Goal: Use online tool/utility: Utilize a website feature to perform a specific function

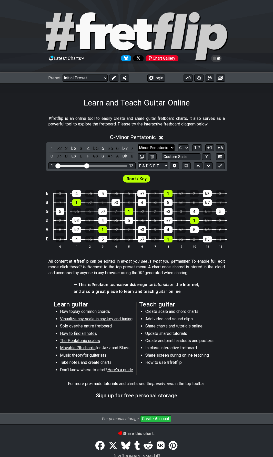
click at [156, 146] on select "Minor Pentatonic Click to edit Minor Pentatonic Major Pentatonic Minor Blues Ma…" at bounding box center [156, 147] width 37 height 7
click at [184, 148] on select "A♭ A A♯ B♭ B C C♯ D♭ D D♯ E♭ E F F♯ G♭ G G♯" at bounding box center [183, 147] width 11 height 7
select select "E"
click at [178, 144] on select "A♭ A A♯ B♭ B C C♯ D♭ D D♯ E♭ E F F♯ G♭ G G♯" at bounding box center [183, 147] width 11 height 7
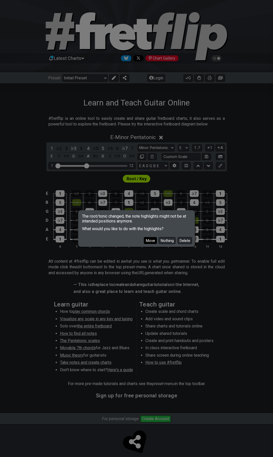
click at [152, 241] on button "Move" at bounding box center [150, 240] width 13 height 7
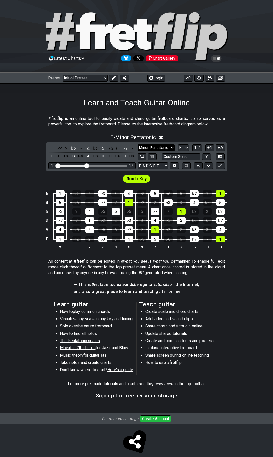
drag, startPoint x: 160, startPoint y: 148, endPoint x: 161, endPoint y: 151, distance: 3.2
click at [160, 148] on select "Minor Pentatonic Click to edit Minor Pentatonic Major Pentatonic Minor Blues Ma…" at bounding box center [156, 147] width 37 height 7
select select "Major"
click at [138, 144] on select "Minor Pentatonic Click to edit Minor Pentatonic Major Pentatonic Minor Blues Ma…" at bounding box center [156, 147] width 37 height 7
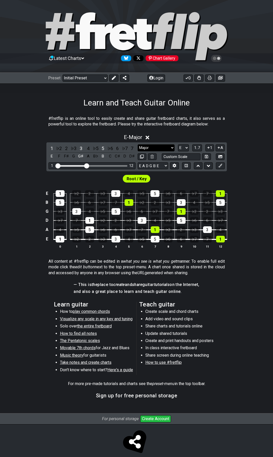
click at [155, 150] on select "Minor Pentatonic Click to edit Minor Pentatonic Major Pentatonic Minor Blues Ma…" at bounding box center [156, 147] width 37 height 7
drag, startPoint x: 159, startPoint y: 147, endPoint x: 167, endPoint y: 150, distance: 8.9
click at [159, 147] on select "Minor Pentatonic Click to edit Minor Pentatonic Major Pentatonic Minor Blues Ma…" at bounding box center [156, 147] width 37 height 7
click at [64, 150] on div "2" at bounding box center [66, 148] width 7 height 7
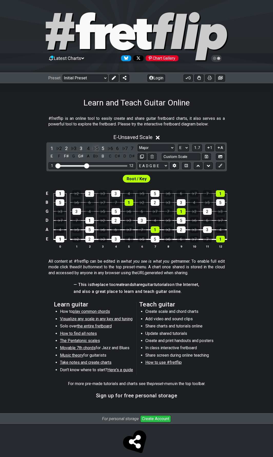
drag, startPoint x: 87, startPoint y: 151, endPoint x: 96, endPoint y: 151, distance: 9.0
click at [88, 151] on div "4" at bounding box center [88, 148] width 7 height 7
click at [118, 150] on div "6" at bounding box center [117, 148] width 7 height 7
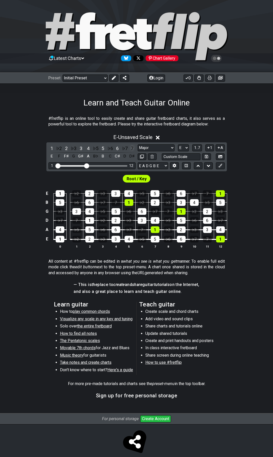
click at [129, 148] on div "7" at bounding box center [132, 148] width 7 height 7
